Goal: Book appointment/travel/reservation: Book appointment/travel/reservation

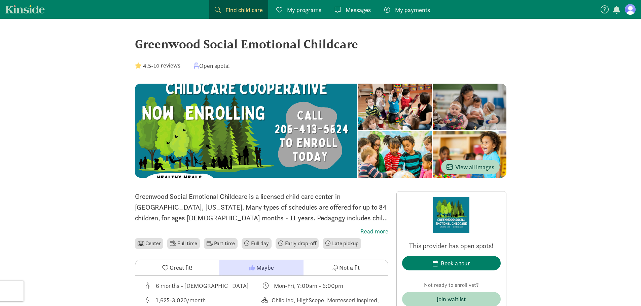
click at [628, 8] on figure at bounding box center [630, 9] width 11 height 11
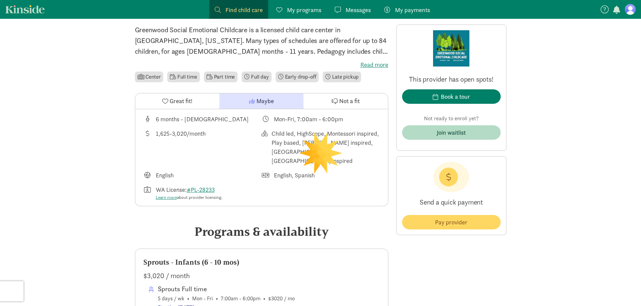
scroll to position [168, 0]
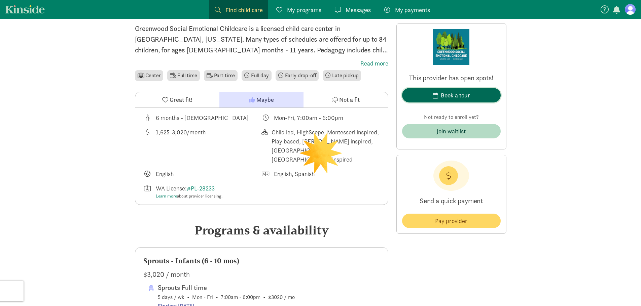
click at [439, 96] on span "Book a tour" at bounding box center [451, 95] width 88 height 9
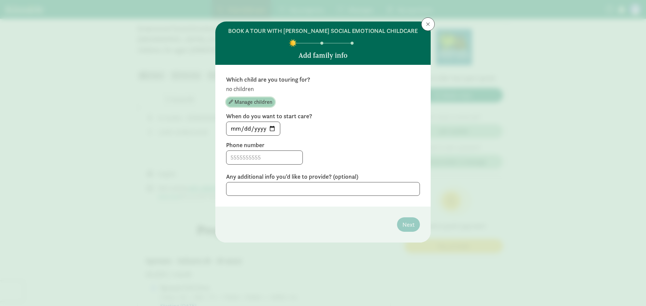
click at [241, 101] on span "Manage children" at bounding box center [253, 102] width 38 height 8
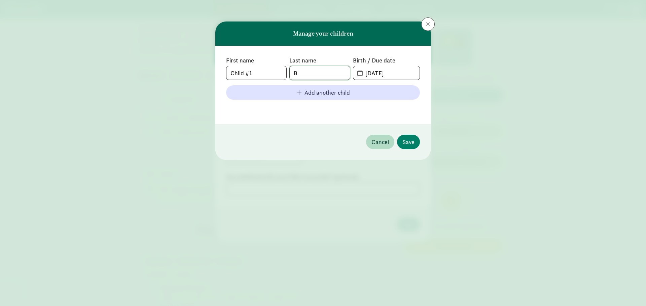
click at [306, 76] on input "B" at bounding box center [320, 72] width 60 height 13
click at [262, 73] on input "Child #1" at bounding box center [256, 72] width 60 height 13
type input "Marabel"
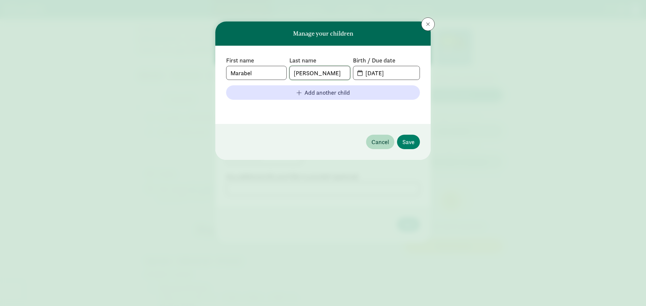
type input "[PERSON_NAME]"
click at [413, 73] on input "[DATE]" at bounding box center [390, 72] width 58 height 13
click at [356, 71] on span "[DATE]" at bounding box center [386, 72] width 66 height 13
click at [374, 75] on input "[DATE]" at bounding box center [390, 72] width 58 height 13
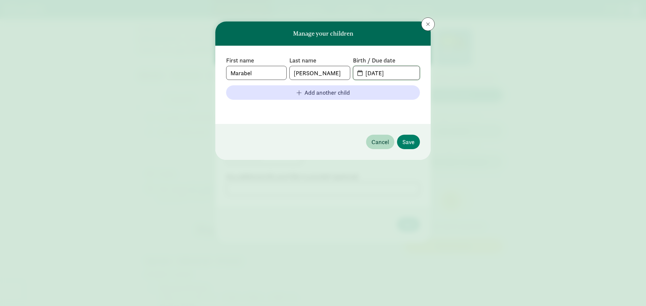
click at [375, 75] on input "[DATE]" at bounding box center [390, 72] width 58 height 13
type input "[DATE]"
click at [413, 141] on span "Save" at bounding box center [408, 142] width 12 height 9
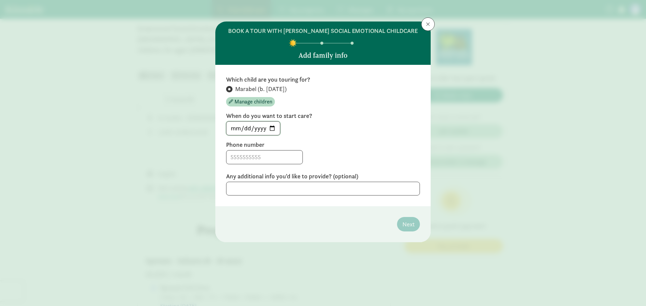
click at [271, 130] on input "[DATE]" at bounding box center [252, 128] width 53 height 13
type input "[DATE]"
click at [364, 155] on div at bounding box center [323, 157] width 194 height 14
click at [258, 159] on input at bounding box center [264, 157] width 76 height 13
click at [265, 155] on input "6164971167" at bounding box center [264, 157] width 76 height 13
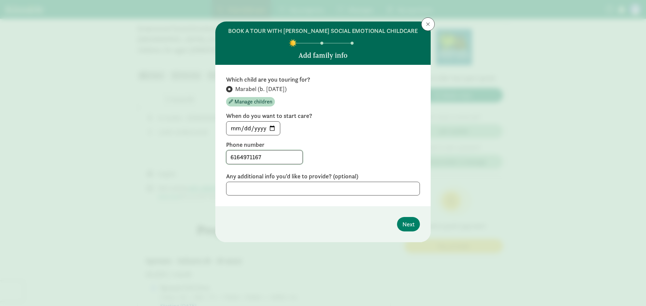
click at [265, 155] on input "6164971167" at bounding box center [264, 157] width 76 height 13
type input "6264972267"
click at [338, 143] on label "Phone number" at bounding box center [323, 145] width 194 height 8
click at [410, 226] on span "Next" at bounding box center [408, 224] width 12 height 9
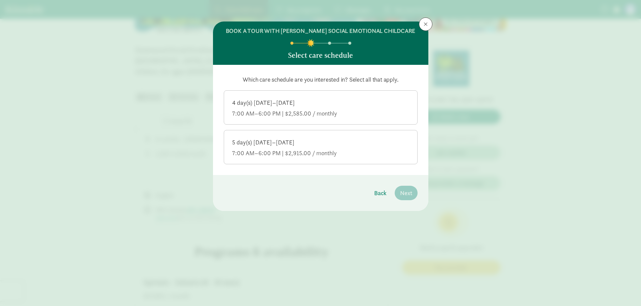
scroll to position [135, 0]
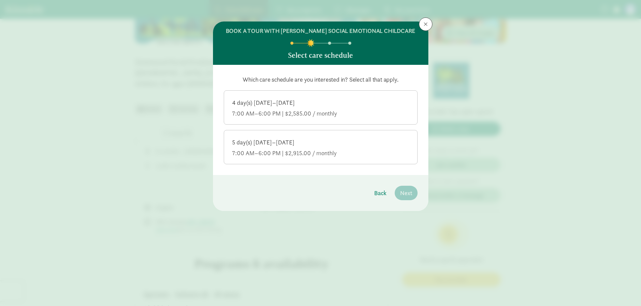
click at [356, 101] on div "4 day(s) [DATE]–[DATE]" at bounding box center [320, 103] width 177 height 8
click at [0, 0] on input "4 day(s) [DATE]–[DATE] 7:00 AM–6:00 PM | $2,585.00 / monthly" at bounding box center [0, 0] width 0 height 0
click at [410, 192] on span "Next" at bounding box center [406, 193] width 12 height 9
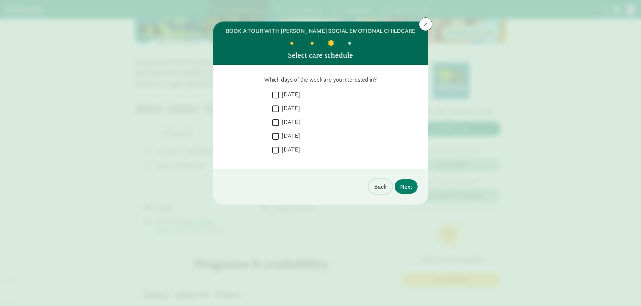
click at [376, 189] on span "Back" at bounding box center [380, 186] width 12 height 9
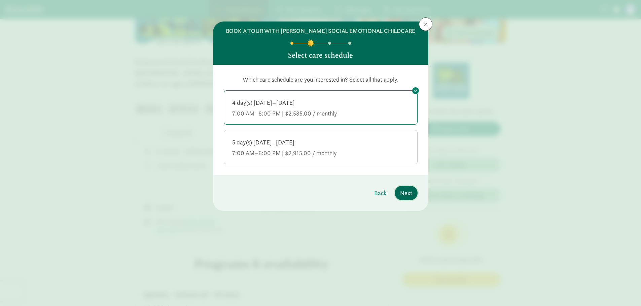
click at [414, 193] on button "Next" at bounding box center [406, 193] width 23 height 14
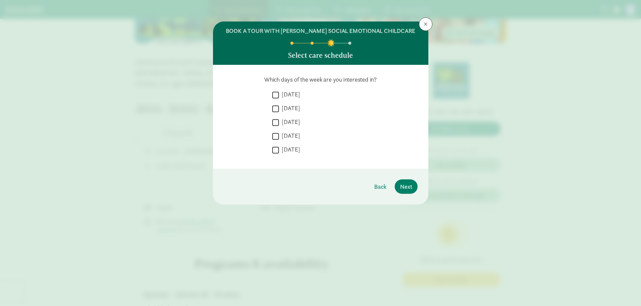
click at [293, 105] on label "[DATE]" at bounding box center [289, 108] width 21 height 8
click at [279, 105] on input "[DATE]" at bounding box center [275, 108] width 7 height 9
checkbox input "true"
click at [294, 92] on label "[DATE]" at bounding box center [289, 94] width 21 height 8
click at [279, 92] on input "[DATE]" at bounding box center [275, 94] width 7 height 9
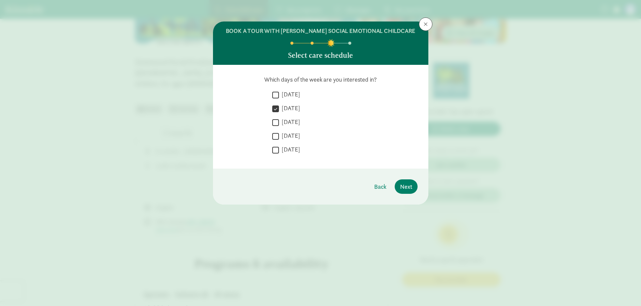
checkbox input "true"
click at [298, 119] on label "[DATE]" at bounding box center [289, 122] width 21 height 8
click at [279, 119] on input "[DATE]" at bounding box center [275, 122] width 7 height 9
checkbox input "true"
click at [296, 108] on label "[DATE]" at bounding box center [289, 108] width 21 height 8
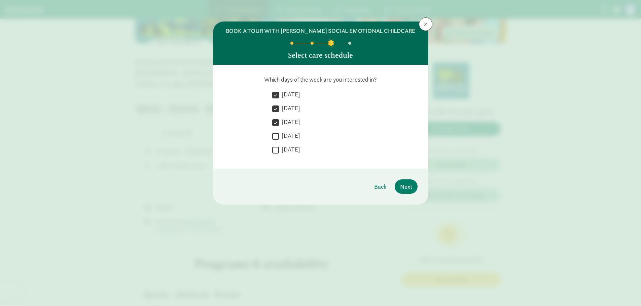
click at [279, 108] on input "[DATE]" at bounding box center [275, 108] width 7 height 9
checkbox input "false"
click at [296, 93] on label "[DATE]" at bounding box center [289, 94] width 21 height 8
click at [279, 93] on input "[DATE]" at bounding box center [275, 94] width 7 height 9
checkbox input "false"
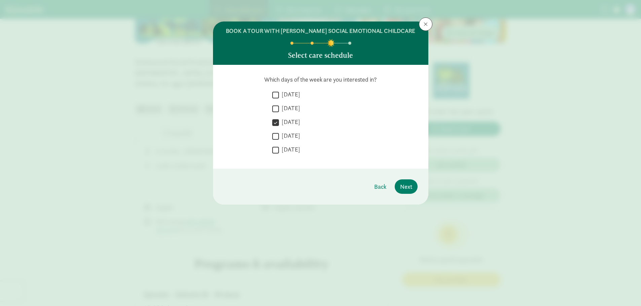
click at [300, 120] on label "[DATE]" at bounding box center [289, 122] width 21 height 8
click at [279, 120] on input "[DATE]" at bounding box center [275, 122] width 7 height 9
checkbox input "false"
click at [300, 134] on label "[DATE]" at bounding box center [289, 136] width 21 height 8
click at [279, 134] on input "[DATE]" at bounding box center [275, 136] width 7 height 9
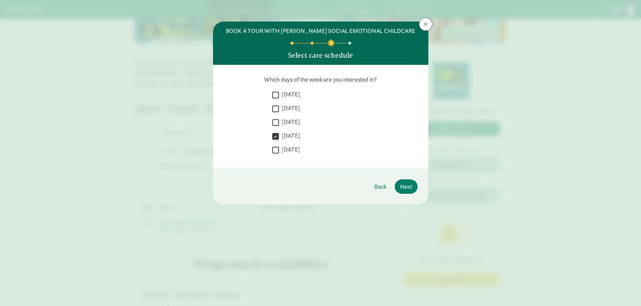
click at [300, 134] on label "[DATE]" at bounding box center [289, 136] width 21 height 8
click at [279, 134] on input "[DATE]" at bounding box center [275, 136] width 7 height 9
checkbox input "false"
click at [291, 107] on label "[DATE]" at bounding box center [289, 108] width 21 height 8
click at [279, 107] on input "[DATE]" at bounding box center [275, 108] width 7 height 9
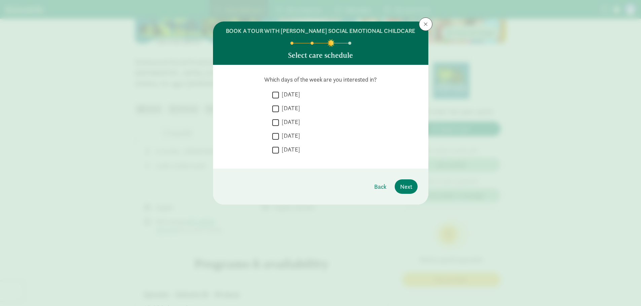
checkbox input "true"
click at [294, 119] on label "[DATE]" at bounding box center [289, 122] width 21 height 8
click at [279, 119] on input "[DATE]" at bounding box center [275, 122] width 7 height 9
click at [299, 122] on label "[DATE]" at bounding box center [289, 122] width 21 height 8
click at [279, 122] on input "[DATE]" at bounding box center [275, 122] width 7 height 9
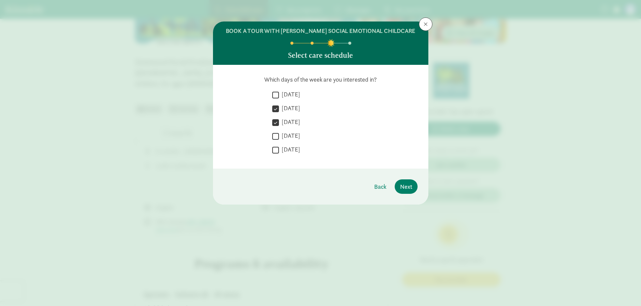
checkbox input "false"
click at [300, 111] on label "[DATE]" at bounding box center [289, 108] width 21 height 8
click at [279, 111] on input "[DATE]" at bounding box center [275, 108] width 7 height 9
checkbox input "false"
click at [298, 134] on label "[DATE]" at bounding box center [289, 136] width 21 height 8
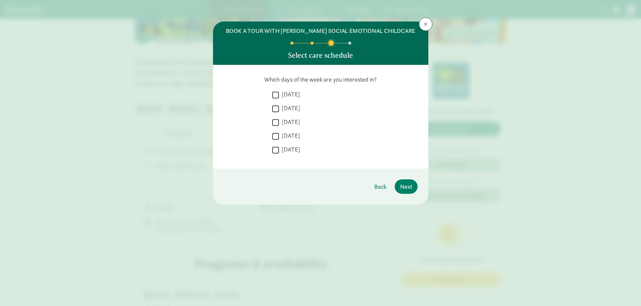
click at [279, 134] on input "[DATE]" at bounding box center [275, 136] width 7 height 9
checkbox input "true"
click at [299, 121] on label "[DATE]" at bounding box center [289, 122] width 21 height 8
click at [279, 121] on input "[DATE]" at bounding box center [275, 122] width 7 height 9
checkbox input "true"
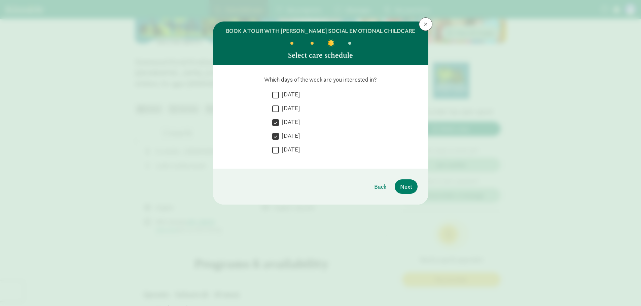
click at [299, 110] on label "[DATE]" at bounding box center [289, 108] width 21 height 8
click at [279, 110] on input "[DATE]" at bounding box center [275, 108] width 7 height 9
checkbox input "true"
click at [298, 122] on label "[DATE]" at bounding box center [289, 122] width 21 height 8
click at [279, 122] on input "[DATE]" at bounding box center [275, 122] width 7 height 9
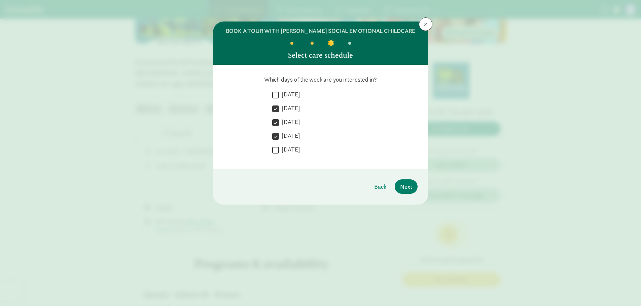
checkbox input "false"
click at [296, 137] on label "[DATE]" at bounding box center [289, 136] width 21 height 8
click at [279, 137] on input "[DATE]" at bounding box center [275, 136] width 7 height 9
checkbox input "false"
click at [298, 121] on label "[DATE]" at bounding box center [289, 122] width 21 height 8
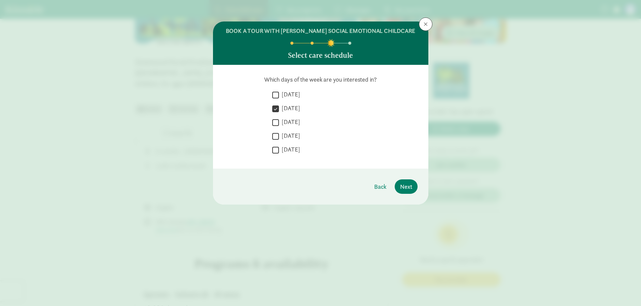
click at [279, 121] on input "[DATE]" at bounding box center [275, 122] width 7 height 9
checkbox input "true"
click at [293, 108] on label "[DATE]" at bounding box center [289, 108] width 21 height 8
click at [279, 108] on input "[DATE]" at bounding box center [275, 108] width 7 height 9
checkbox input "false"
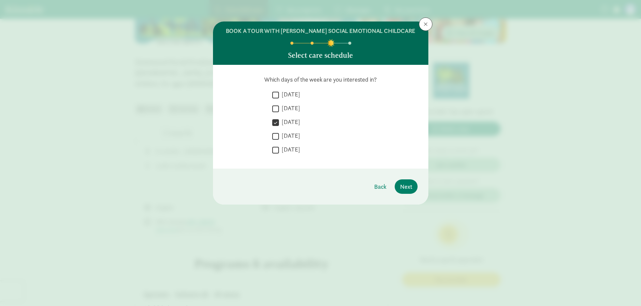
click at [293, 122] on label "[DATE]" at bounding box center [289, 122] width 21 height 8
click at [279, 122] on input "[DATE]" at bounding box center [275, 122] width 7 height 9
checkbox input "false"
click at [298, 92] on label "[DATE]" at bounding box center [289, 94] width 21 height 8
click at [279, 92] on input "[DATE]" at bounding box center [275, 94] width 7 height 9
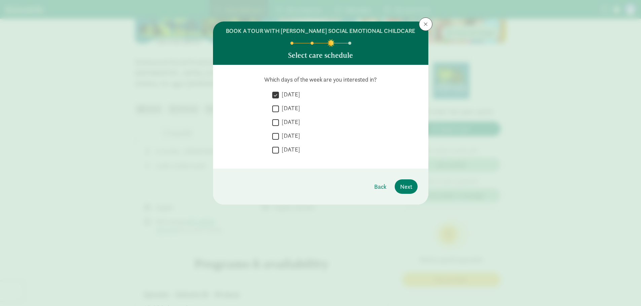
click at [297, 94] on label "[DATE]" at bounding box center [289, 94] width 21 height 8
click at [279, 94] on input "[DATE]" at bounding box center [275, 94] width 7 height 9
checkbox input "false"
click at [297, 135] on label "[DATE]" at bounding box center [289, 136] width 21 height 8
click at [279, 135] on input "[DATE]" at bounding box center [275, 136] width 7 height 9
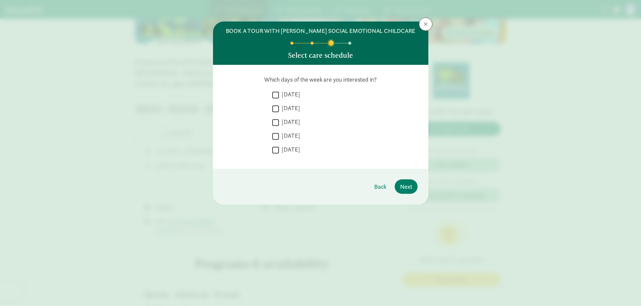
checkbox input "true"
click at [293, 148] on label "[DATE]" at bounding box center [289, 150] width 21 height 8
click at [279, 148] on input "[DATE]" at bounding box center [275, 150] width 7 height 9
checkbox input "true"
click at [415, 189] on button "Next" at bounding box center [406, 187] width 23 height 14
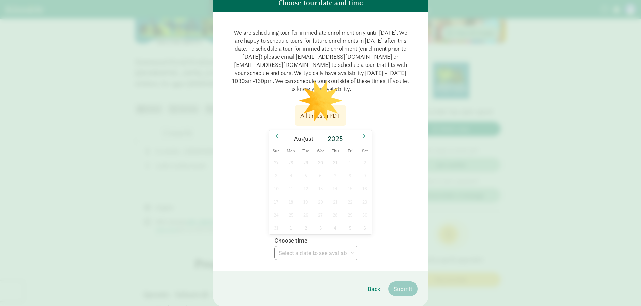
scroll to position [67, 0]
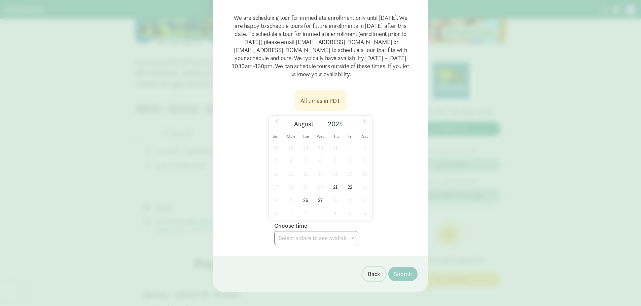
click at [373, 271] on span "Back" at bounding box center [374, 274] width 12 height 9
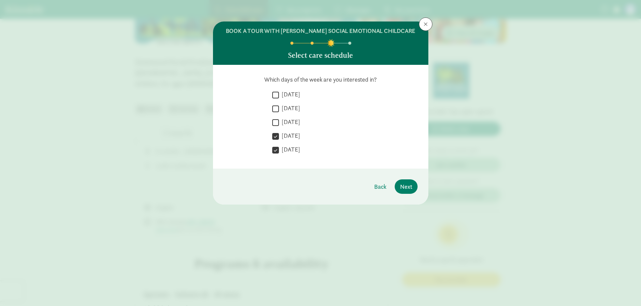
click at [298, 134] on label "[DATE]" at bounding box center [289, 136] width 21 height 8
click at [279, 134] on input "[DATE]" at bounding box center [275, 136] width 7 height 9
checkbox input "false"
click at [296, 149] on label "[DATE]" at bounding box center [289, 150] width 21 height 8
click at [279, 149] on input "[DATE]" at bounding box center [275, 150] width 7 height 9
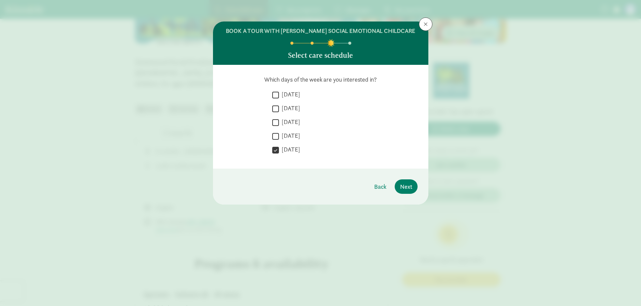
checkbox input "false"
click at [295, 97] on label "[DATE]" at bounding box center [289, 94] width 21 height 8
click at [279, 97] on input "[DATE]" at bounding box center [275, 94] width 7 height 9
checkbox input "true"
click at [294, 106] on label "[DATE]" at bounding box center [289, 108] width 21 height 8
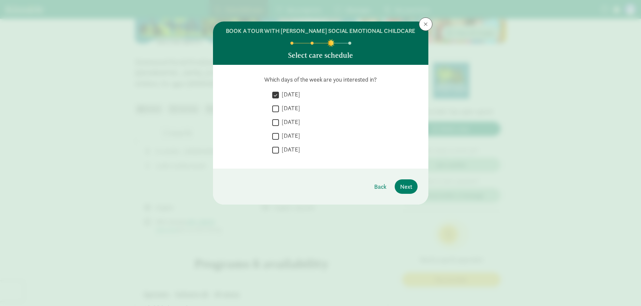
click at [279, 106] on input "[DATE]" at bounding box center [275, 108] width 7 height 9
checkbox input "true"
click at [298, 121] on label "[DATE]" at bounding box center [289, 122] width 21 height 8
click at [279, 121] on input "[DATE]" at bounding box center [275, 122] width 7 height 9
checkbox input "true"
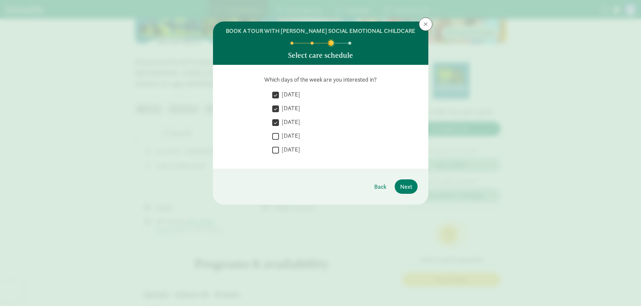
drag, startPoint x: 296, startPoint y: 107, endPoint x: 294, endPoint y: 97, distance: 10.3
click at [296, 107] on label "[DATE]" at bounding box center [289, 108] width 21 height 8
click at [279, 107] on input "[DATE]" at bounding box center [275, 108] width 7 height 9
checkbox input "false"
click at [292, 93] on label "[DATE]" at bounding box center [289, 94] width 21 height 8
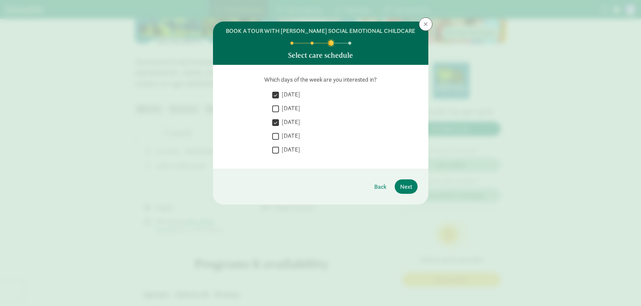
click at [279, 93] on input "[DATE]" at bounding box center [275, 94] width 7 height 9
checkbox input "false"
click at [293, 136] on label "[DATE]" at bounding box center [289, 136] width 21 height 8
click at [279, 136] on input "[DATE]" at bounding box center [275, 136] width 7 height 9
checkbox input "true"
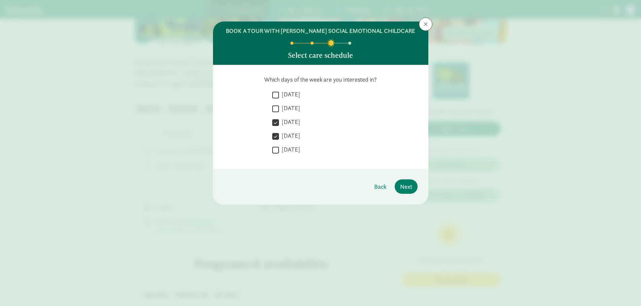
click at [291, 150] on label "[DATE]" at bounding box center [289, 150] width 21 height 8
click at [279, 150] on input "[DATE]" at bounding box center [275, 150] width 7 height 9
checkbox input "true"
click at [403, 185] on span "Next" at bounding box center [406, 186] width 12 height 9
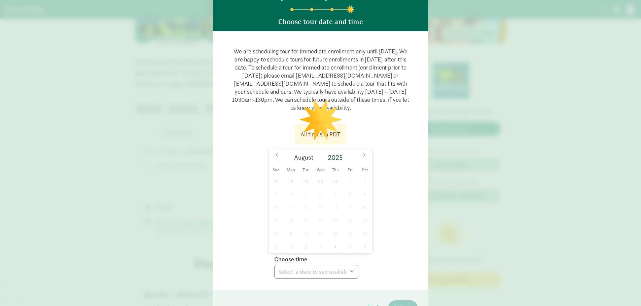
scroll to position [67, 0]
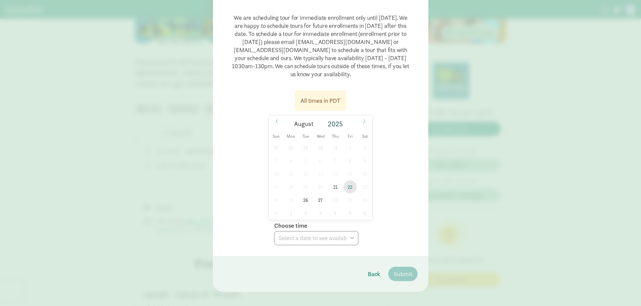
click at [348, 186] on span "22" at bounding box center [349, 187] width 13 height 13
click at [350, 234] on select "Choose time 10:30 AM 11:00 AM 11:30 AM 12:00 PM 12:30 PM 01:00 PM 01:30 PM 02:0…" at bounding box center [316, 238] width 84 height 14
click at [390, 230] on div "All times in PDT [DATE] [DATE] Sun Mon Tue Wed Thu Fri Sat 27 28 29 30 31 1 2 3…" at bounding box center [321, 165] width 194 height 159
click at [322, 199] on span "27" at bounding box center [320, 200] width 13 height 13
click at [350, 240] on select "Choose time 10:30 AM 11:00 AM 11:30 AM 12:00 PM 12:30 PM 01:00 PM 01:30 PM" at bounding box center [316, 238] width 84 height 14
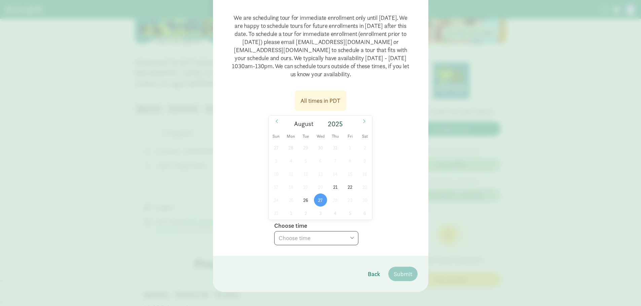
click at [391, 206] on div "All times in PDT [DATE] [DATE] Sun Mon Tue Wed Thu Fri Sat 27 28 29 30 31 1 2 3…" at bounding box center [321, 165] width 194 height 159
click at [357, 118] on div "[DATE]" at bounding box center [321, 124] width 104 height 16
click at [364, 124] on span at bounding box center [364, 121] width 11 height 11
click at [275, 122] on icon at bounding box center [277, 121] width 4 height 5
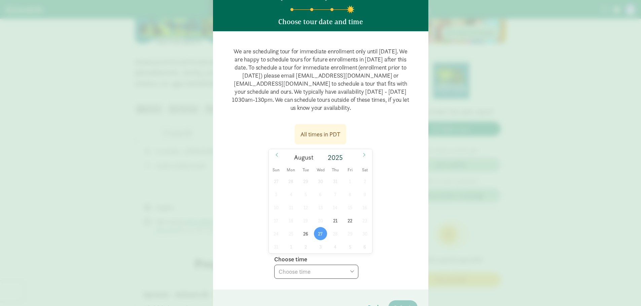
click at [321, 273] on select "Choose time 10:30 AM 11:00 AM 11:30 AM 12:00 PM 12:30 PM 01:00 PM 01:30 PM" at bounding box center [316, 272] width 84 height 14
select select "[DATE]T13:30:00.000-07:00"
click at [274, 265] on select "Choose time 10:30 AM 11:00 AM 11:30 AM 12:00 PM 12:30 PM 01:00 PM 01:30 PM" at bounding box center [316, 272] width 84 height 14
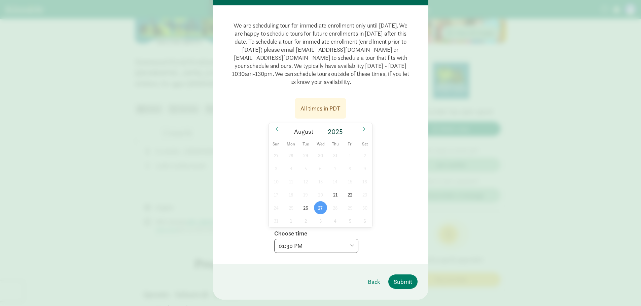
scroll to position [67, 0]
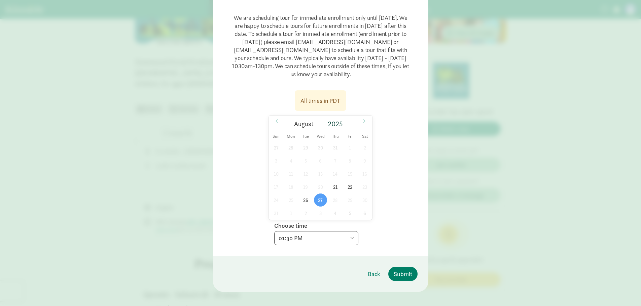
click at [327, 234] on select "Choose time 10:30 AM 11:00 AM 11:30 AM 12:00 PM 12:30 PM 01:00 PM 01:30 PM" at bounding box center [316, 238] width 84 height 14
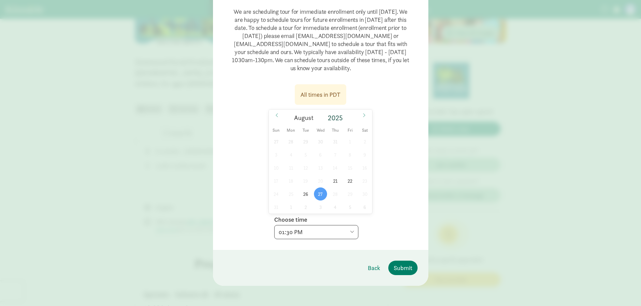
scroll to position [75, 0]
click at [303, 191] on span "26" at bounding box center [305, 192] width 13 height 13
select select
click at [330, 231] on select "Choose time 10:30 AM 11:00 AM 11:30 AM 12:00 PM 12:30 PM 01:00 PM 01:30 PM 02:0…" at bounding box center [316, 231] width 84 height 14
click at [404, 158] on div "All times in PDT [DATE] [DATE] Sun Mon Tue Wed Thu Fri Sat 27 28 29 30 31 1 2 3…" at bounding box center [321, 158] width 194 height 159
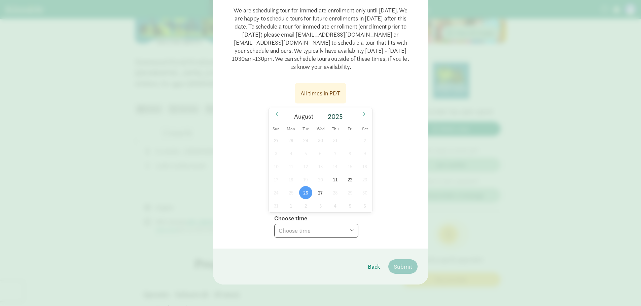
click at [407, 108] on div "All times in PDT [DATE] [DATE] Sun Mon Tue Wed Thu Fri Sat 27 28 29 30 31 1 2 3…" at bounding box center [321, 158] width 194 height 159
click at [377, 269] on span "Back" at bounding box center [374, 266] width 12 height 9
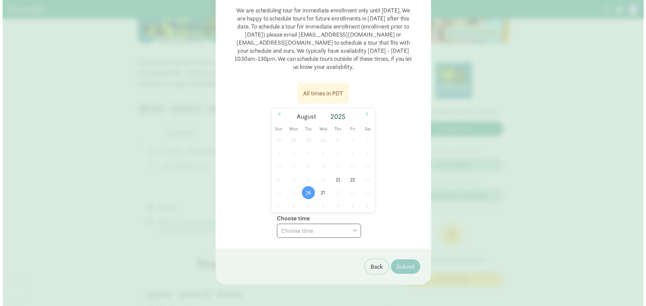
scroll to position [0, 0]
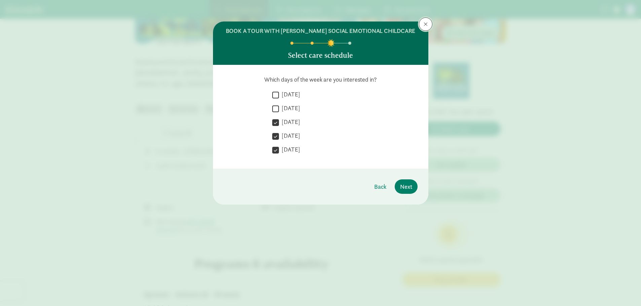
click at [425, 24] on span at bounding box center [426, 24] width 4 height 5
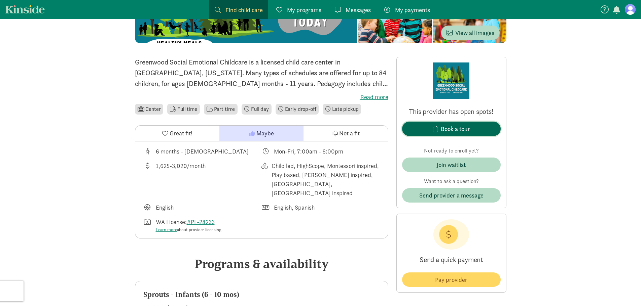
click at [437, 126] on span "button" at bounding box center [435, 129] width 5 height 6
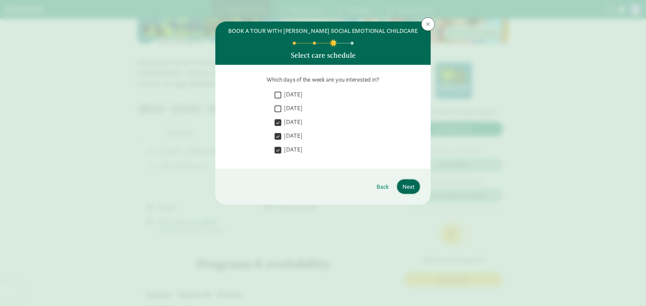
click at [413, 186] on span "Next" at bounding box center [408, 186] width 12 height 9
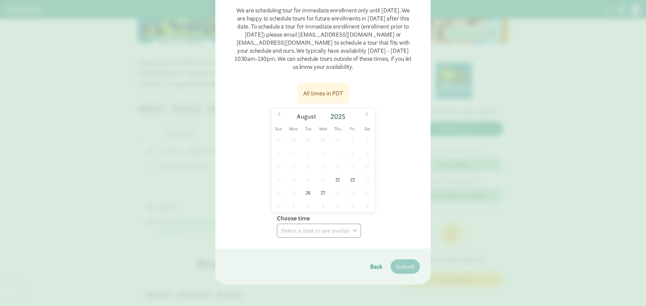
scroll to position [75, 0]
click at [365, 116] on icon at bounding box center [367, 114] width 4 height 5
click at [308, 166] on span "16" at bounding box center [307, 166] width 13 height 13
click at [305, 230] on select "Choose time 10:30 AM 11:00 AM 11:30 AM 12:00 PM 12:30 PM 01:00 PM 01:30 PM 02:0…" at bounding box center [319, 231] width 84 height 14
click at [309, 226] on select "Choose time 10:30 AM 11:00 AM 11:30 AM 12:00 PM 12:30 PM 01:00 PM 01:30 PM 02:0…" at bounding box center [319, 231] width 84 height 14
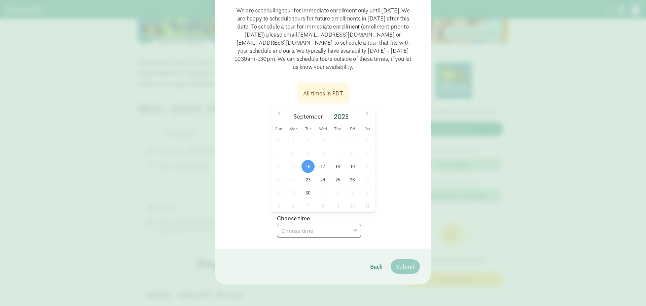
click at [375, 228] on div "All times in PDT [DATE] [DATE] Sun Mon Tue Wed Thu Fri Sat 31 1 2 3 4 5 6 7 8 9…" at bounding box center [323, 158] width 194 height 159
click at [322, 166] on span "17" at bounding box center [322, 166] width 13 height 13
click at [333, 166] on span "18" at bounding box center [337, 166] width 13 height 13
click at [342, 228] on select "Choose time 10:30 AM 11:00 AM 11:30 AM 12:00 PM 12:30 PM 01:00 PM 01:30 PM 02:0…" at bounding box center [319, 231] width 84 height 14
click at [391, 225] on div "All times in PDT [DATE] [DATE] Sun Mon Tue Wed Thu Fri Sat 31 1 2 3 4 5 6 7 8 9…" at bounding box center [323, 158] width 194 height 159
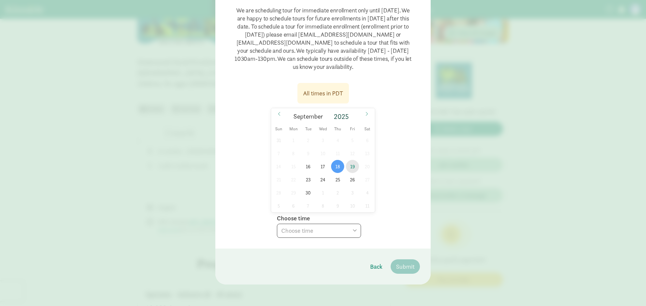
click at [351, 167] on span "19" at bounding box center [352, 166] width 13 height 13
click at [350, 229] on select "Choose time 10:30 AM 11:00 AM 11:30 AM 12:00 PM 12:30 PM 01:00 PM 01:30 PM 02:0…" at bounding box center [319, 231] width 84 height 14
drag, startPoint x: 405, startPoint y: 212, endPoint x: 394, endPoint y: 202, distance: 15.3
click at [405, 212] on div "All times in PDT [DATE] [DATE] Sun Mon Tue Wed Thu Fri Sat 31 1 2 3 4 5 6 7 8 9…" at bounding box center [323, 158] width 194 height 159
click at [381, 169] on div "All times in PDT [DATE] [DATE] Sun Mon Tue Wed Thu Fri Sat 31 1 2 3 4 5 6 7 8 9…" at bounding box center [323, 158] width 194 height 159
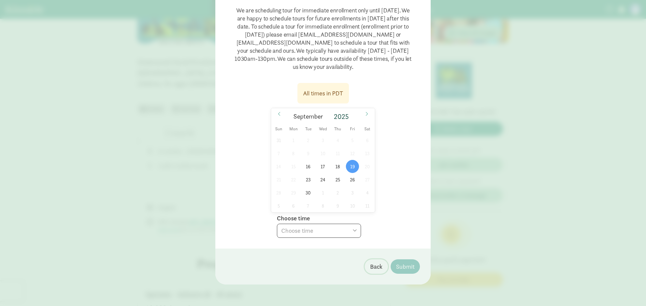
click at [371, 264] on span "Back" at bounding box center [376, 266] width 12 height 9
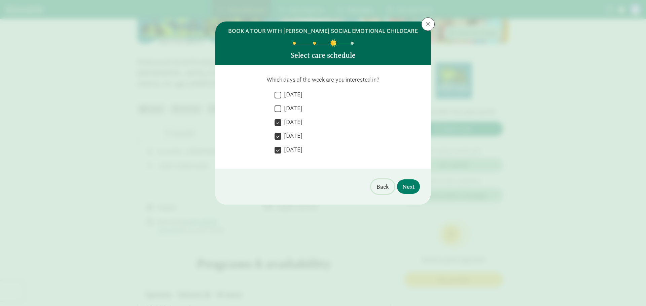
scroll to position [0, 0]
